Goal: Information Seeking & Learning: Learn about a topic

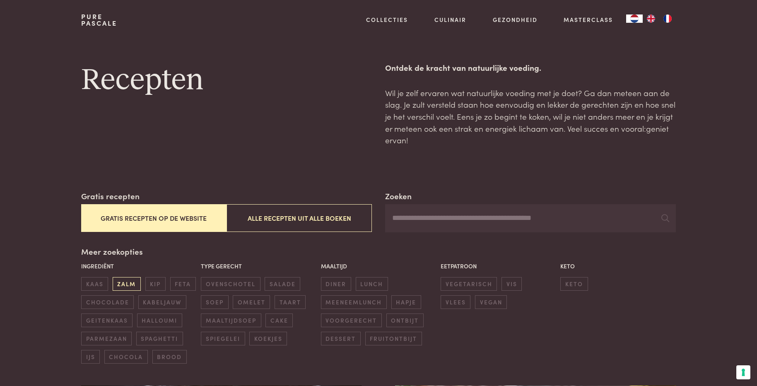
click at [133, 285] on span "zalm" at bounding box center [127, 284] width 28 height 14
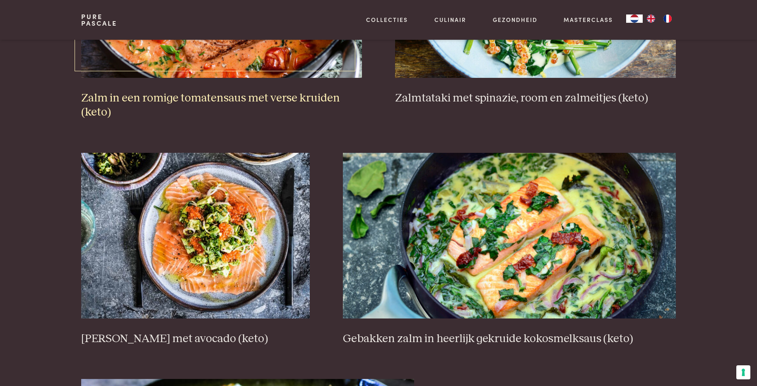
scroll to position [480, 0]
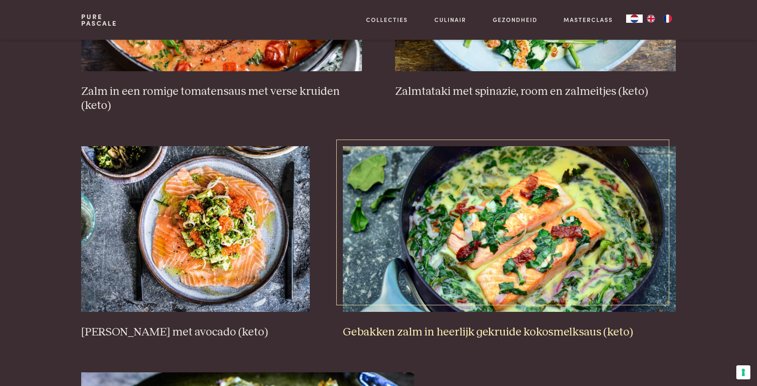
click at [440, 333] on h3 "Gebakken zalm in heerlijk gekruide kokosmelksaus (keto)" at bounding box center [510, 332] width 334 height 15
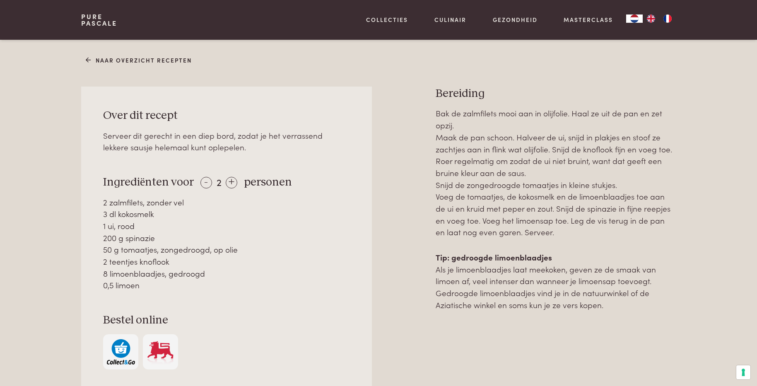
scroll to position [332, 0]
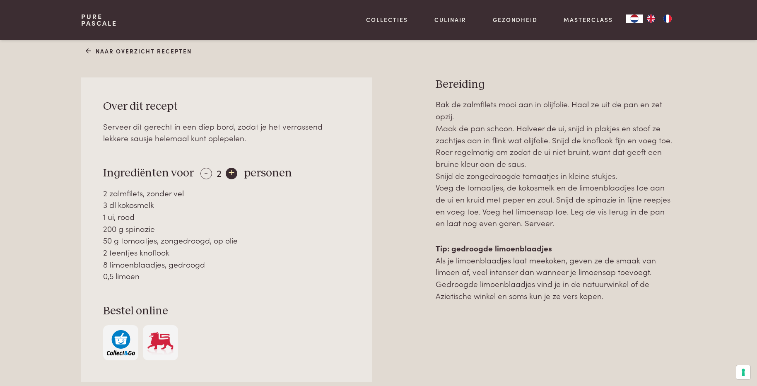
click at [231, 175] on div "+" at bounding box center [232, 174] width 12 height 12
click at [230, 174] on div "+" at bounding box center [232, 174] width 12 height 12
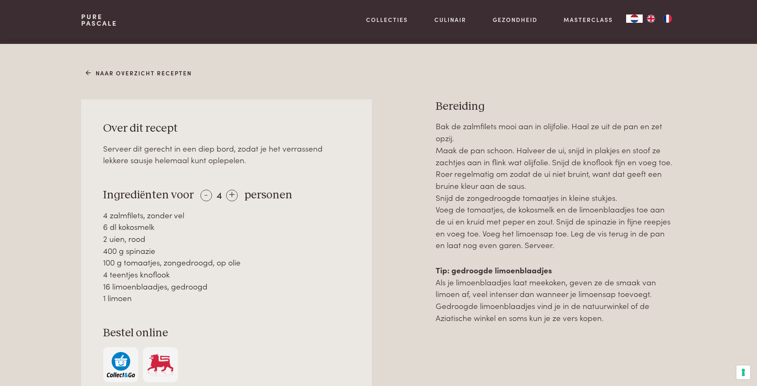
scroll to position [249, 0]
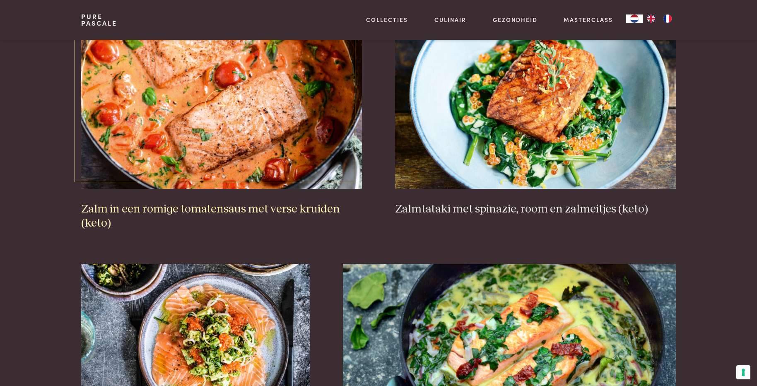
scroll to position [315, 0]
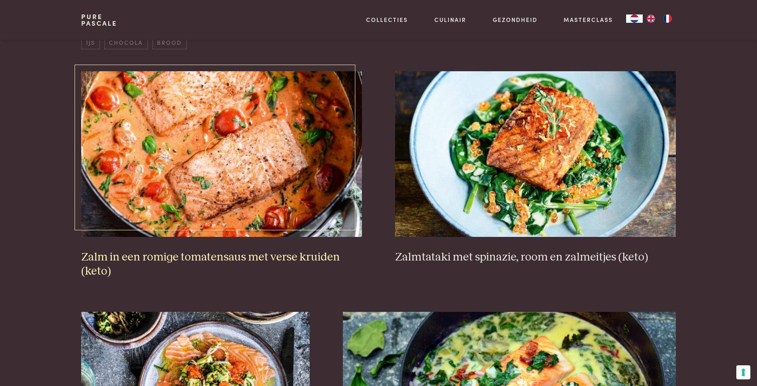
click at [170, 255] on h3 "Zalm in een romige tomatensaus met verse kruiden (keto)" at bounding box center [221, 264] width 281 height 29
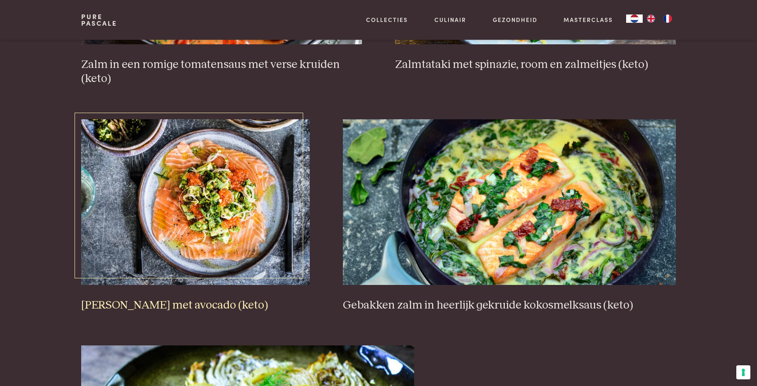
scroll to position [522, 0]
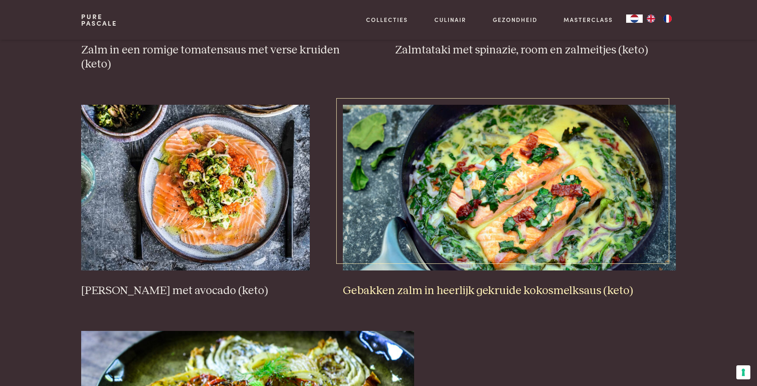
click at [538, 288] on h3 "Gebakken zalm in heerlijk gekruide kokosmelksaus (keto)" at bounding box center [510, 291] width 334 height 15
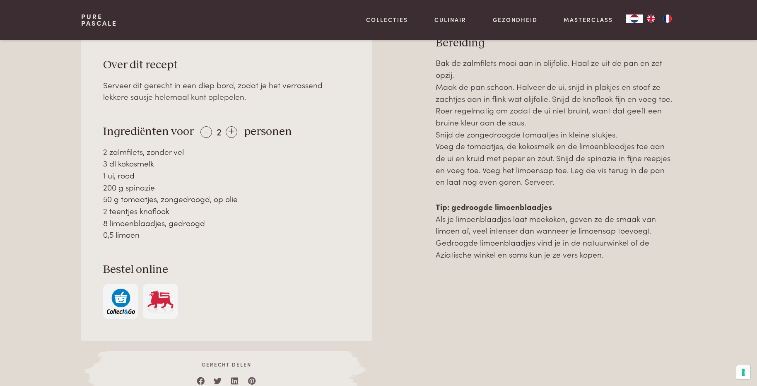
scroll to position [332, 0]
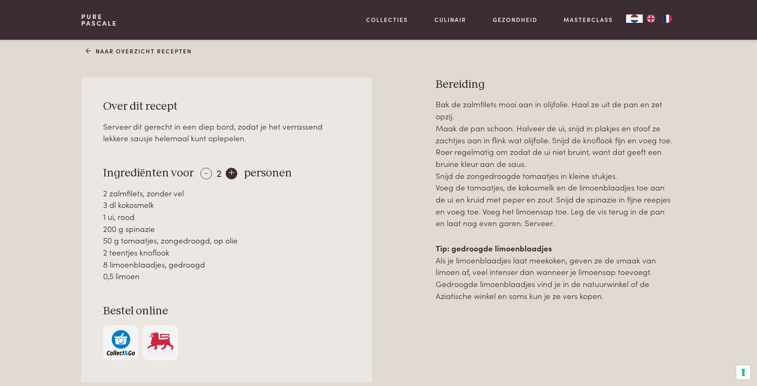
click at [227, 177] on div "+" at bounding box center [232, 174] width 12 height 12
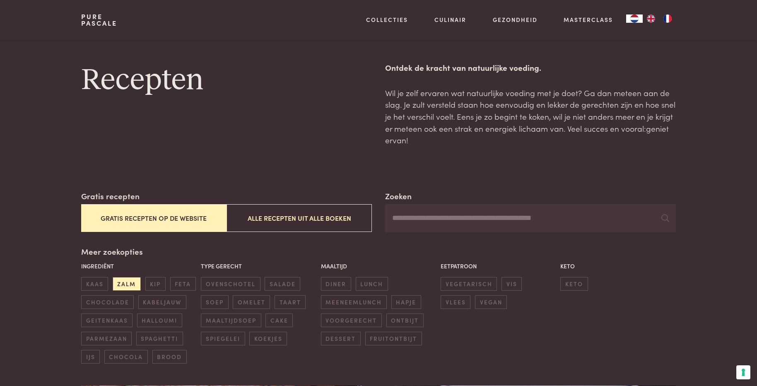
scroll to position [315, 0]
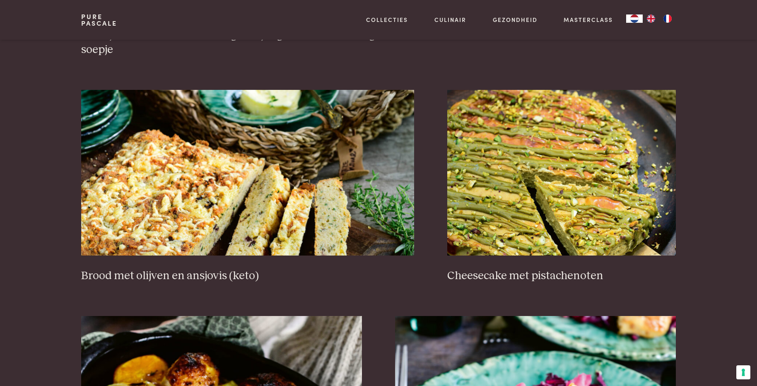
scroll to position [787, 0]
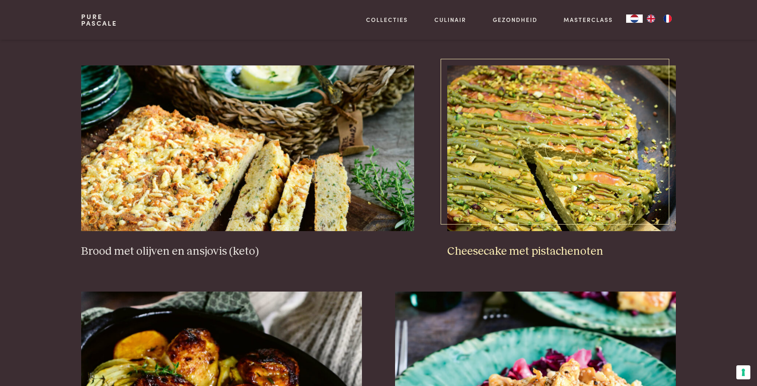
click at [477, 254] on h3 "Cheesecake met pistachenoten" at bounding box center [562, 251] width 229 height 15
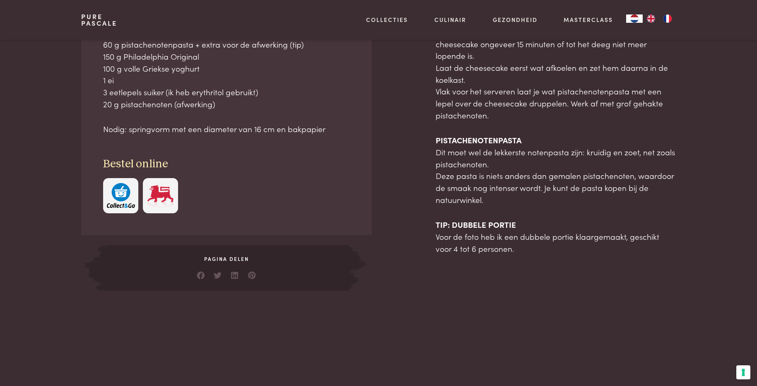
scroll to position [414, 0]
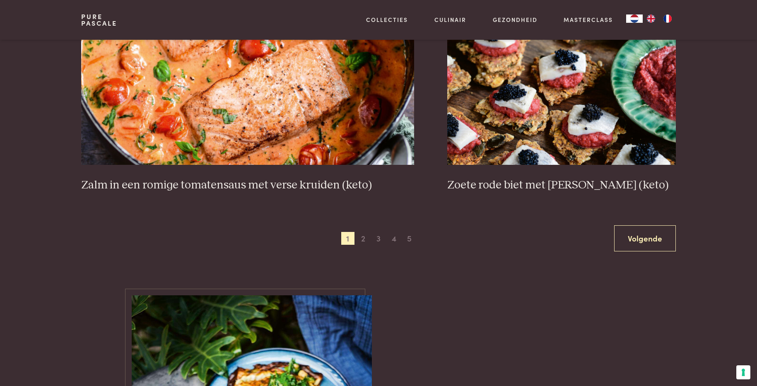
scroll to position [1533, 0]
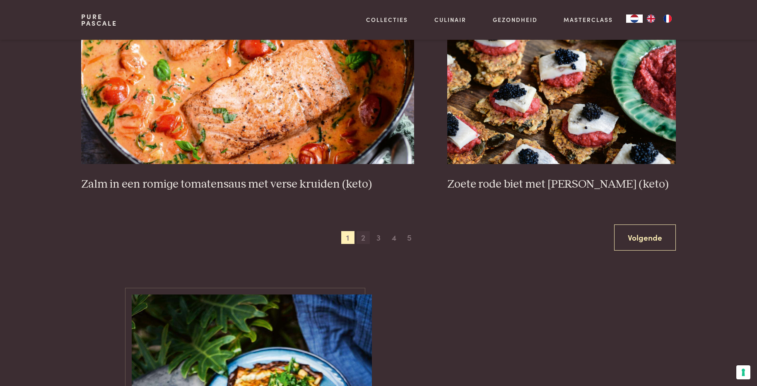
click at [361, 235] on span "2" at bounding box center [363, 237] width 13 height 13
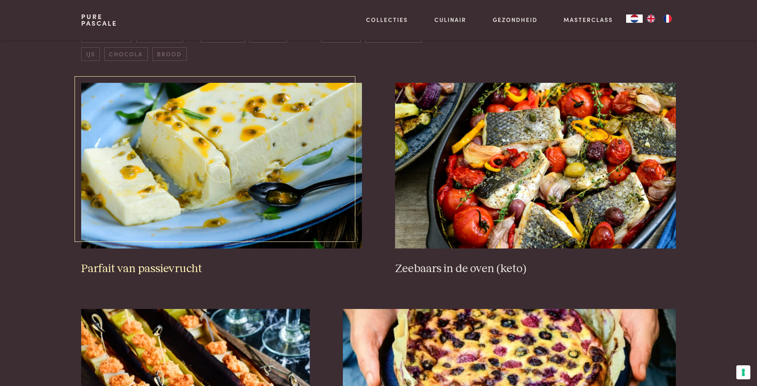
scroll to position [315, 0]
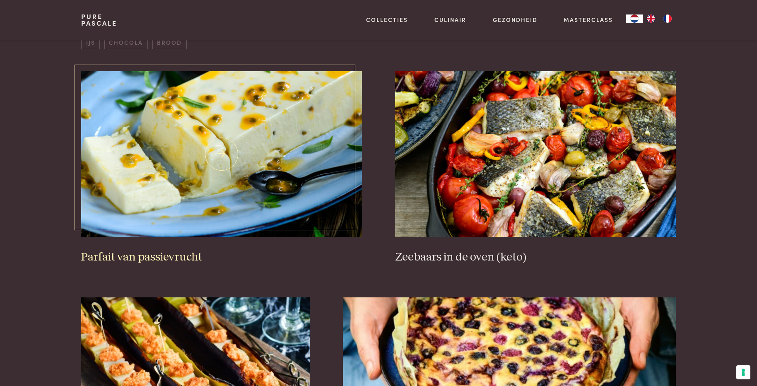
click at [176, 259] on h3 "Parfait van passievrucht" at bounding box center [221, 257] width 281 height 15
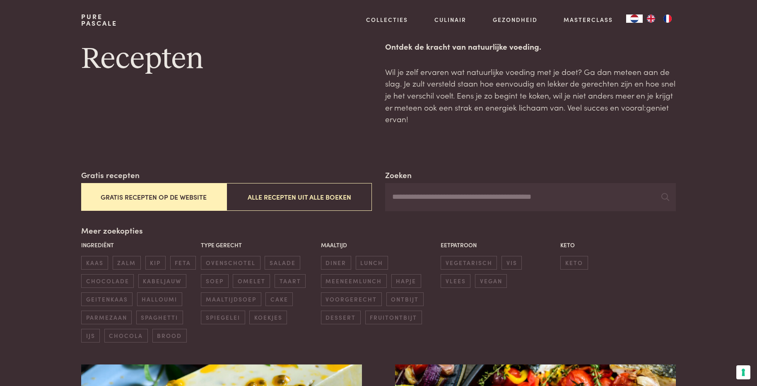
scroll to position [41, 0]
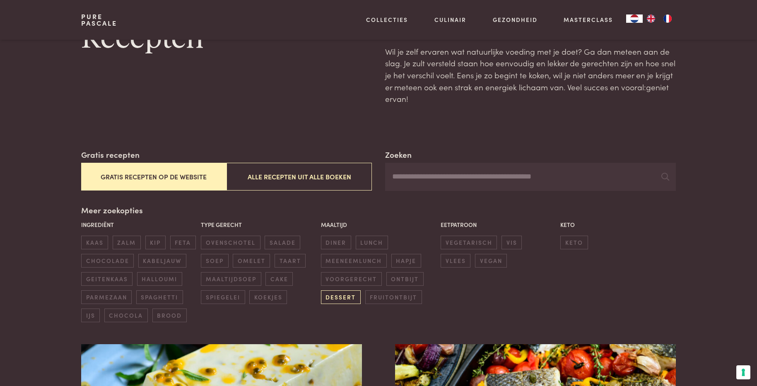
click at [348, 295] on span "dessert" at bounding box center [341, 297] width 40 height 14
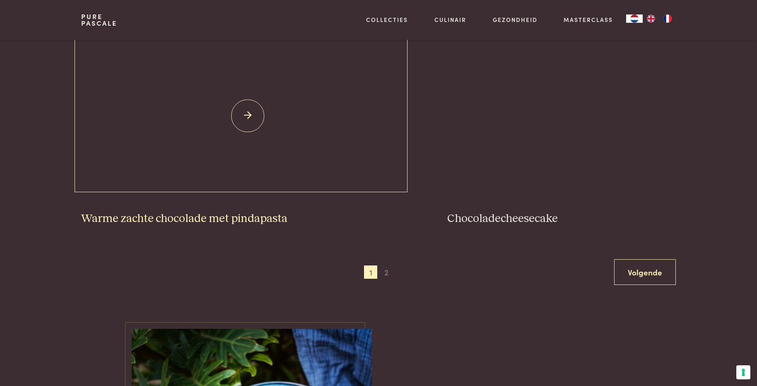
scroll to position [1516, 0]
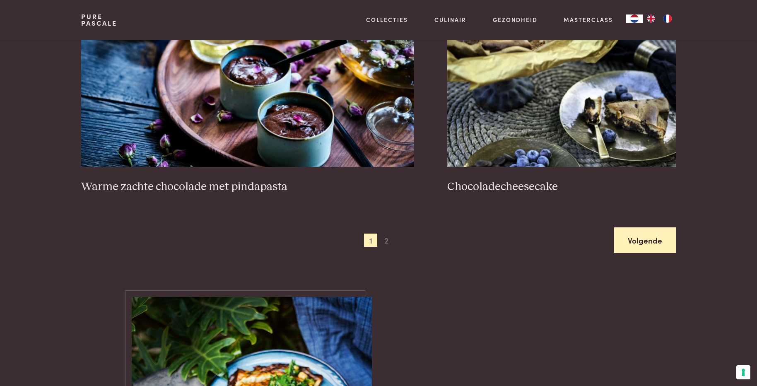
click at [638, 235] on link "Volgende" at bounding box center [646, 240] width 62 height 26
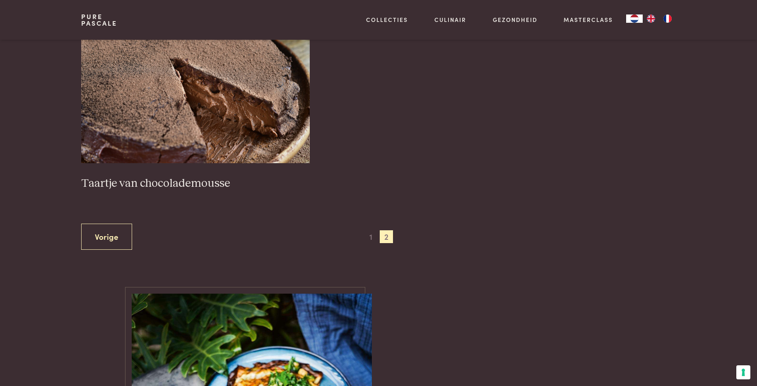
scroll to position [605, 0]
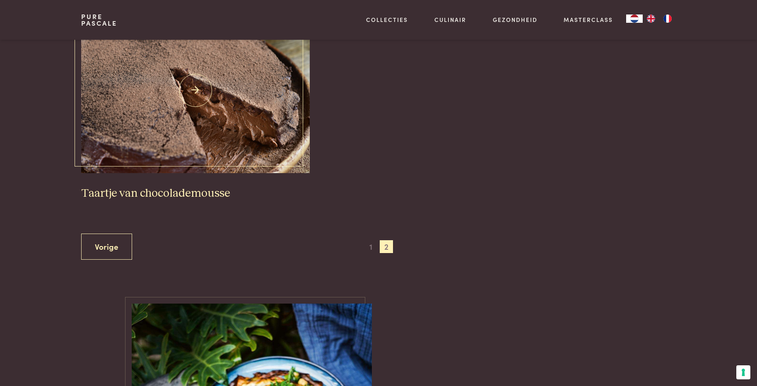
click at [205, 195] on h3 "Taartje van chocolademousse" at bounding box center [195, 193] width 229 height 15
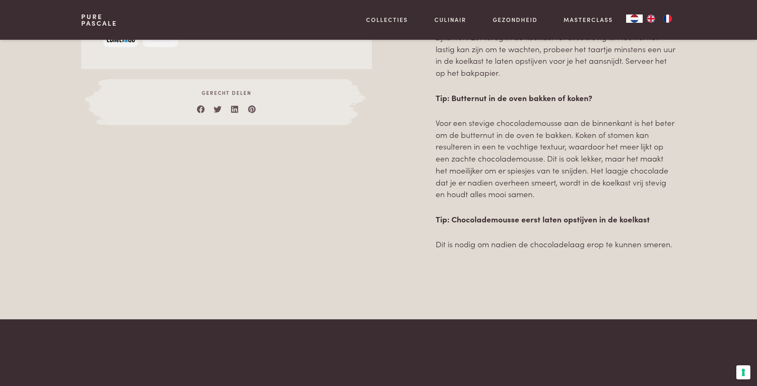
scroll to position [580, 0]
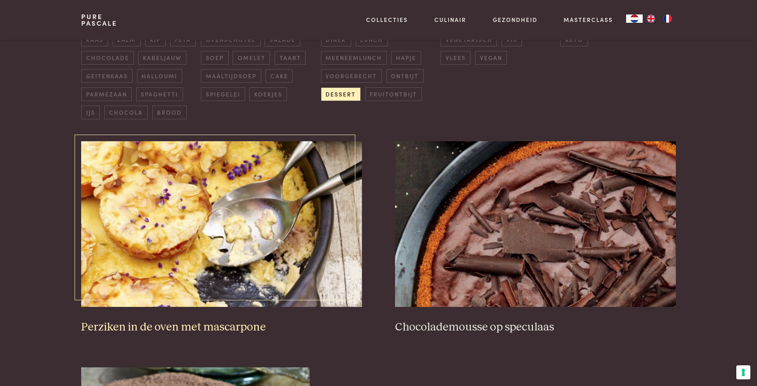
scroll to position [232, 0]
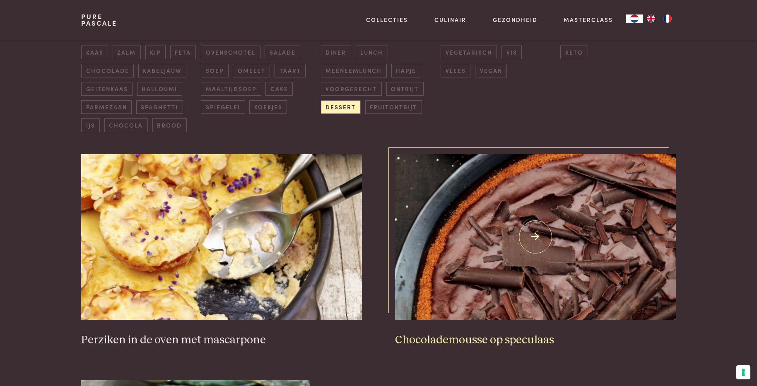
click at [527, 341] on h3 "Chocolademousse op speculaas" at bounding box center [535, 340] width 281 height 15
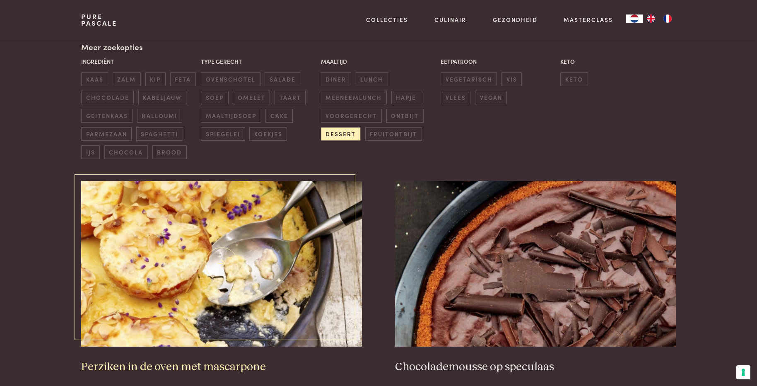
scroll to position [190, 0]
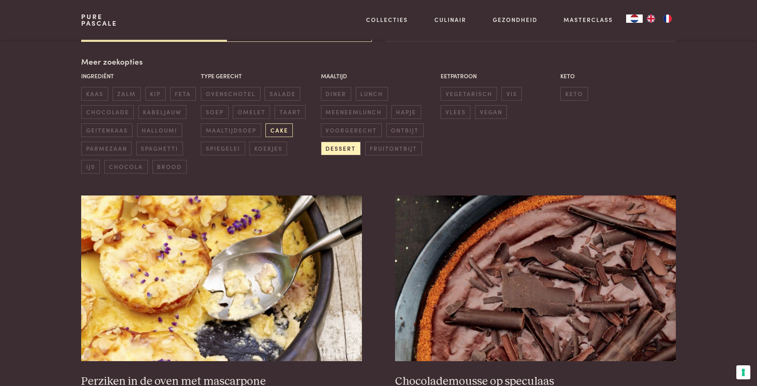
click at [281, 132] on span "cake" at bounding box center [279, 130] width 27 height 14
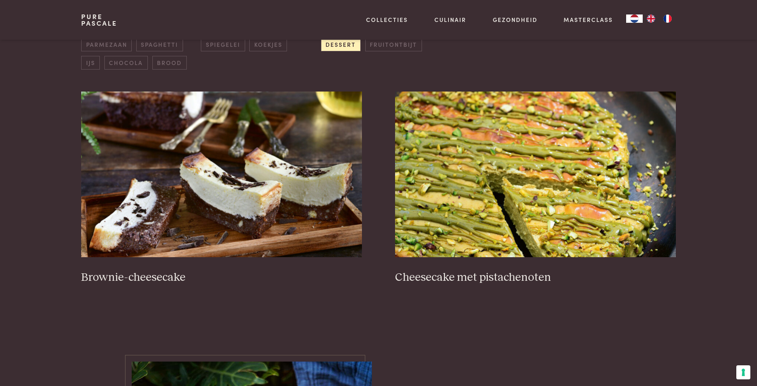
scroll to position [315, 0]
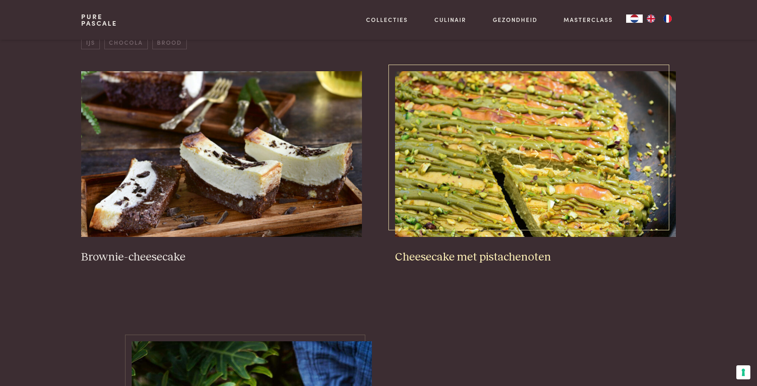
click at [505, 258] on h3 "Cheesecake met pistachenoten" at bounding box center [535, 257] width 281 height 15
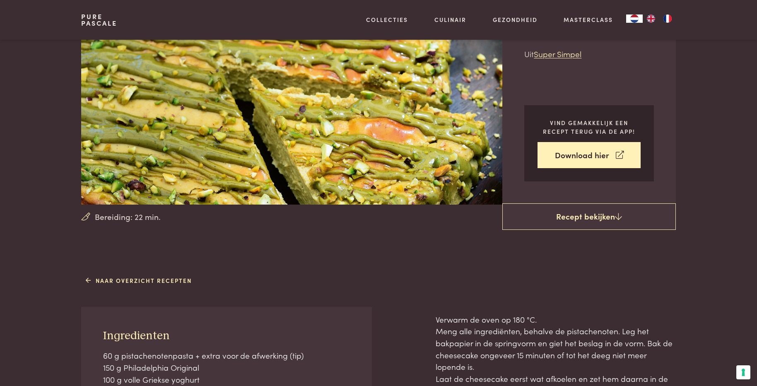
scroll to position [207, 0]
